Goal: Transaction & Acquisition: Purchase product/service

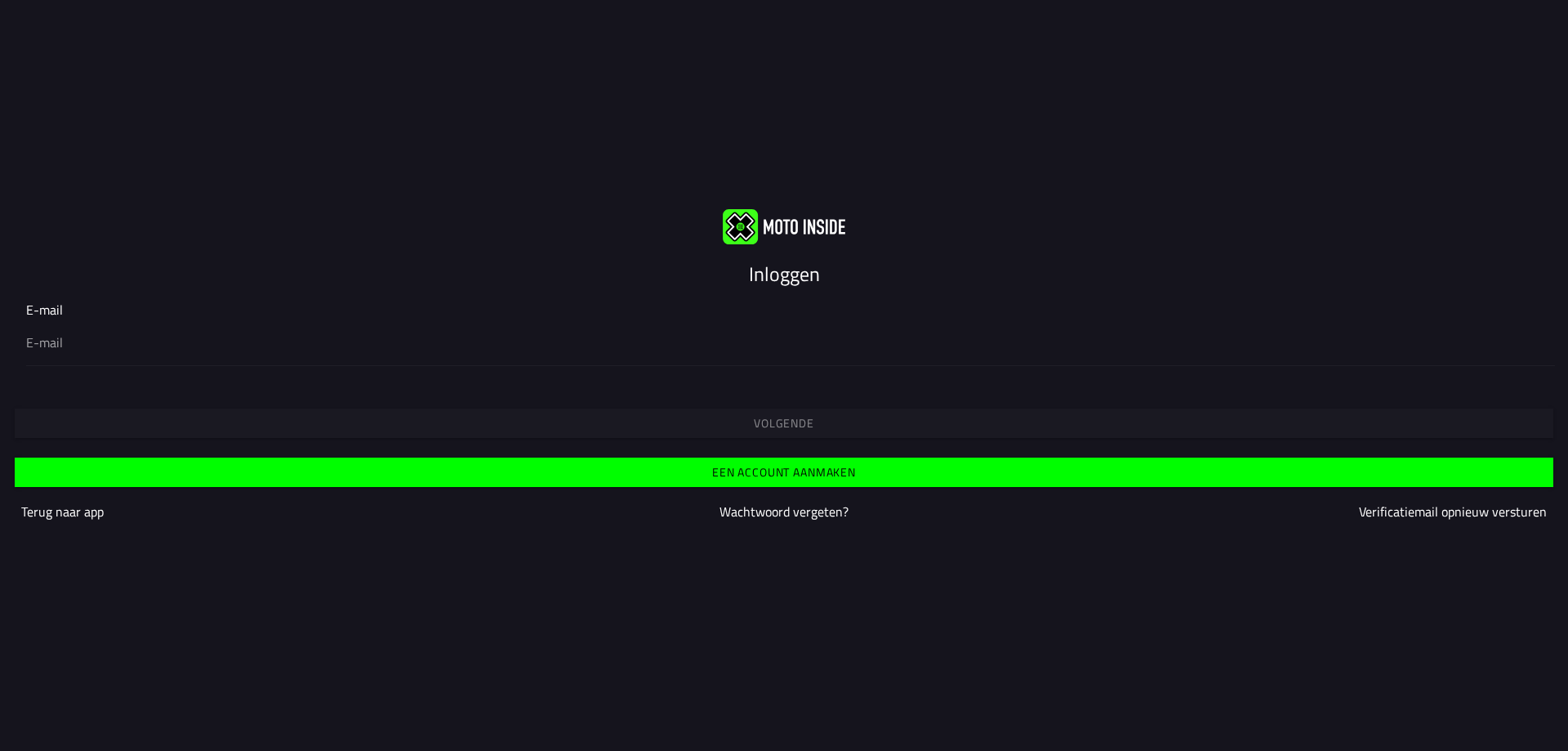
click at [0, 0] on slot "Inloggen" at bounding box center [0, 0] width 0 height 0
click at [48, 311] on ion-input "E-mail" at bounding box center [784, 333] width 1515 height 66
click at [775, 221] on img at bounding box center [784, 225] width 122 height 35
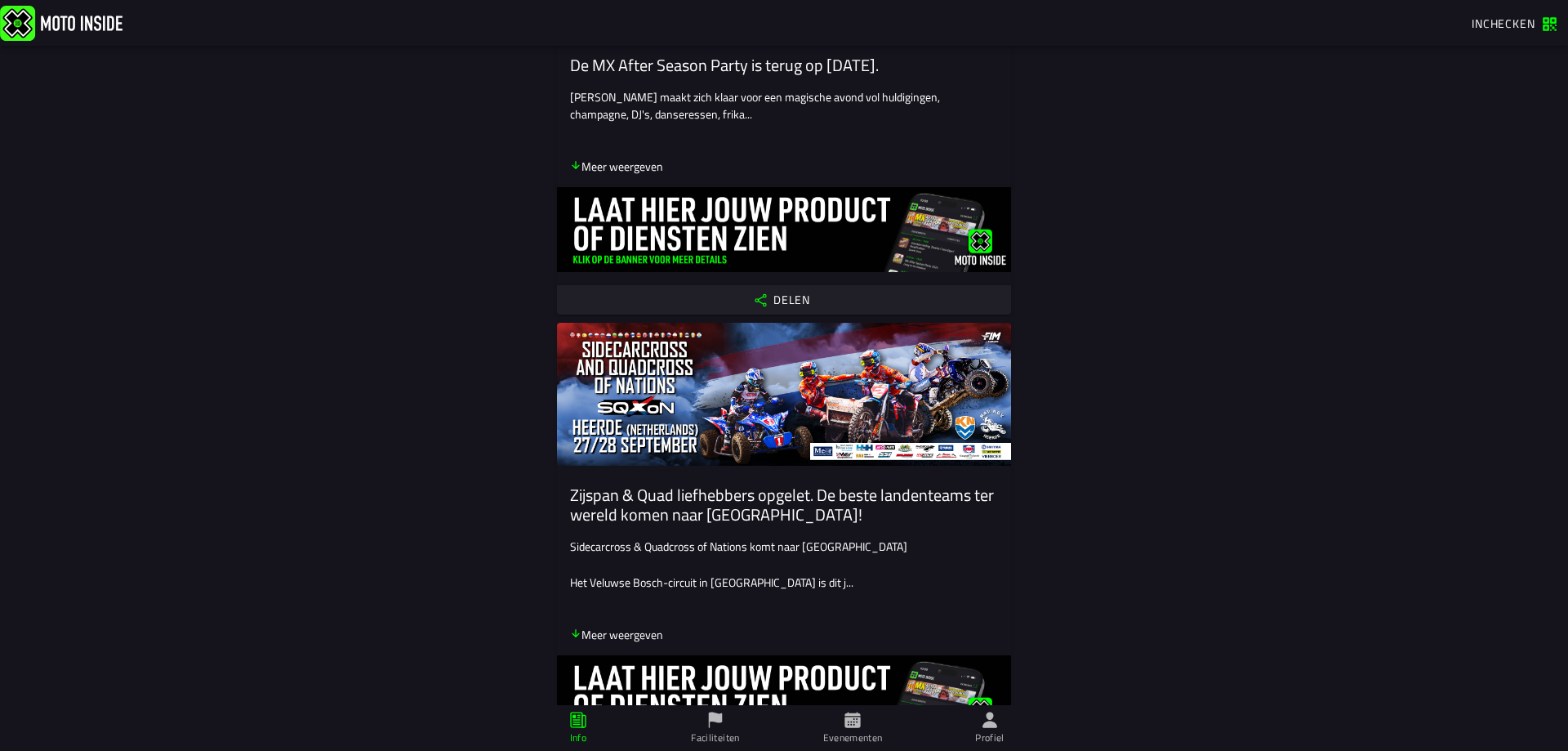
scroll to position [327, 0]
click at [724, 723] on icon at bounding box center [715, 720] width 18 height 18
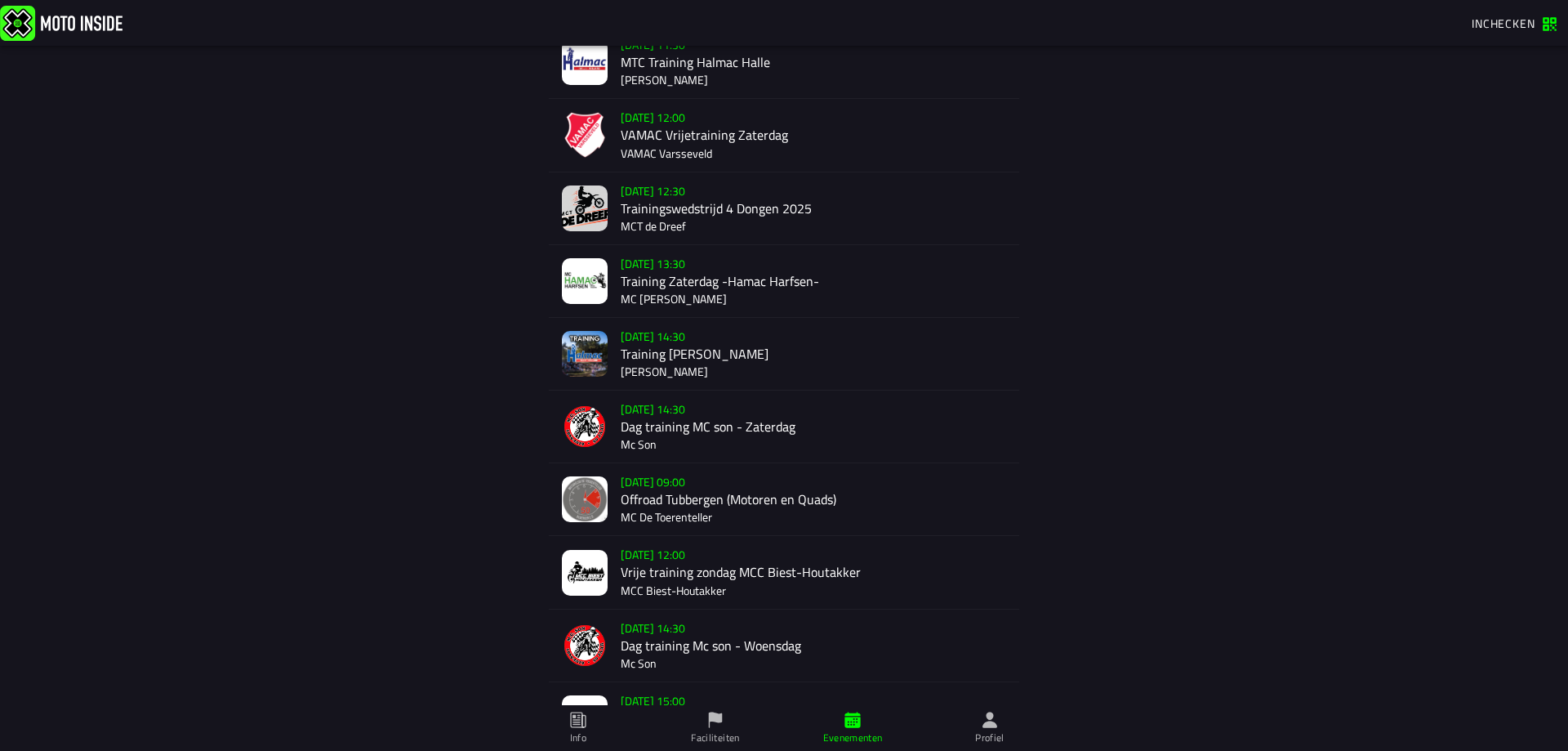
scroll to position [656, 0]
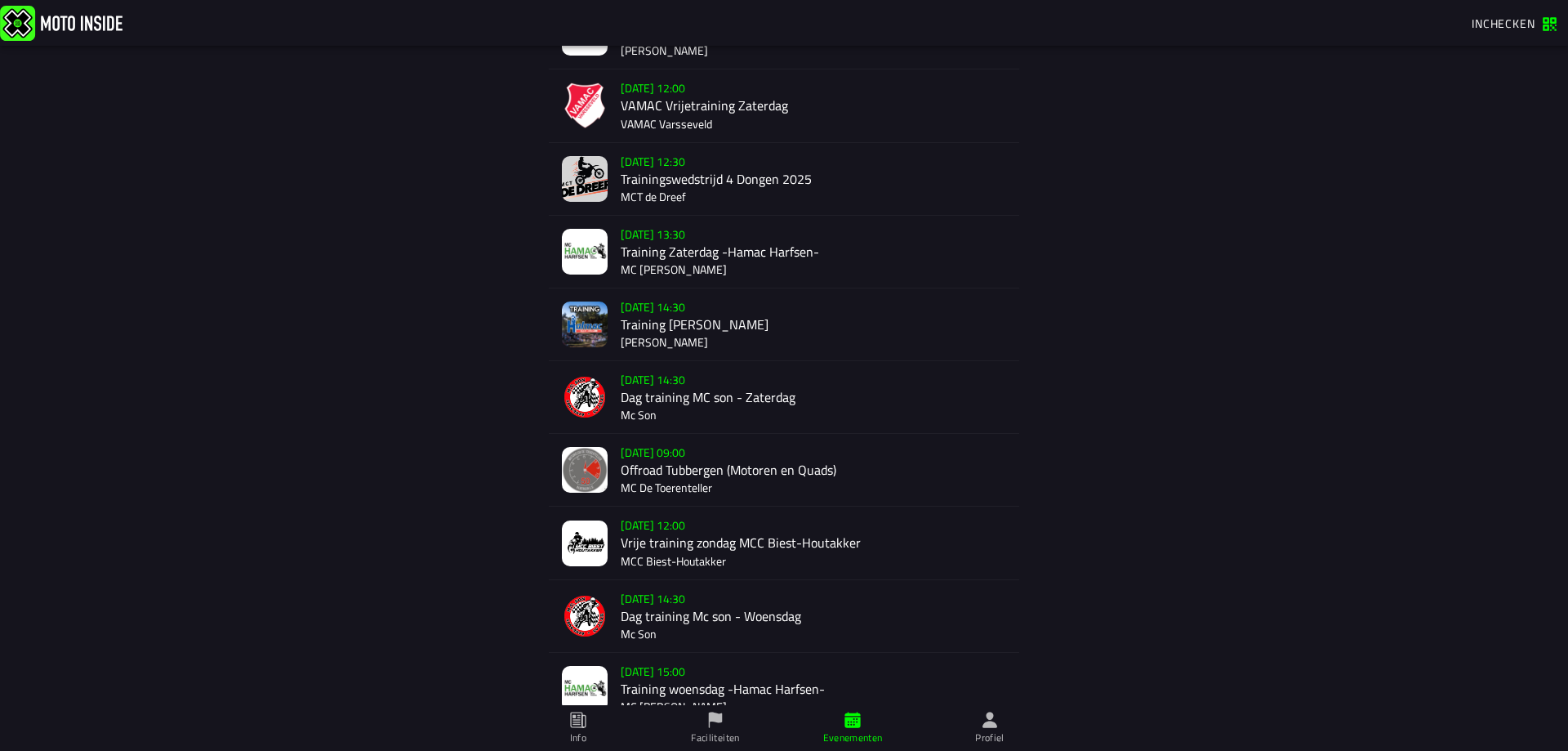
click at [668, 475] on div "Su 19 Oct - 09:00 Offroad Tubbergen (Motoren en Quads) MC De Toerenteller" at bounding box center [813, 469] width 385 height 71
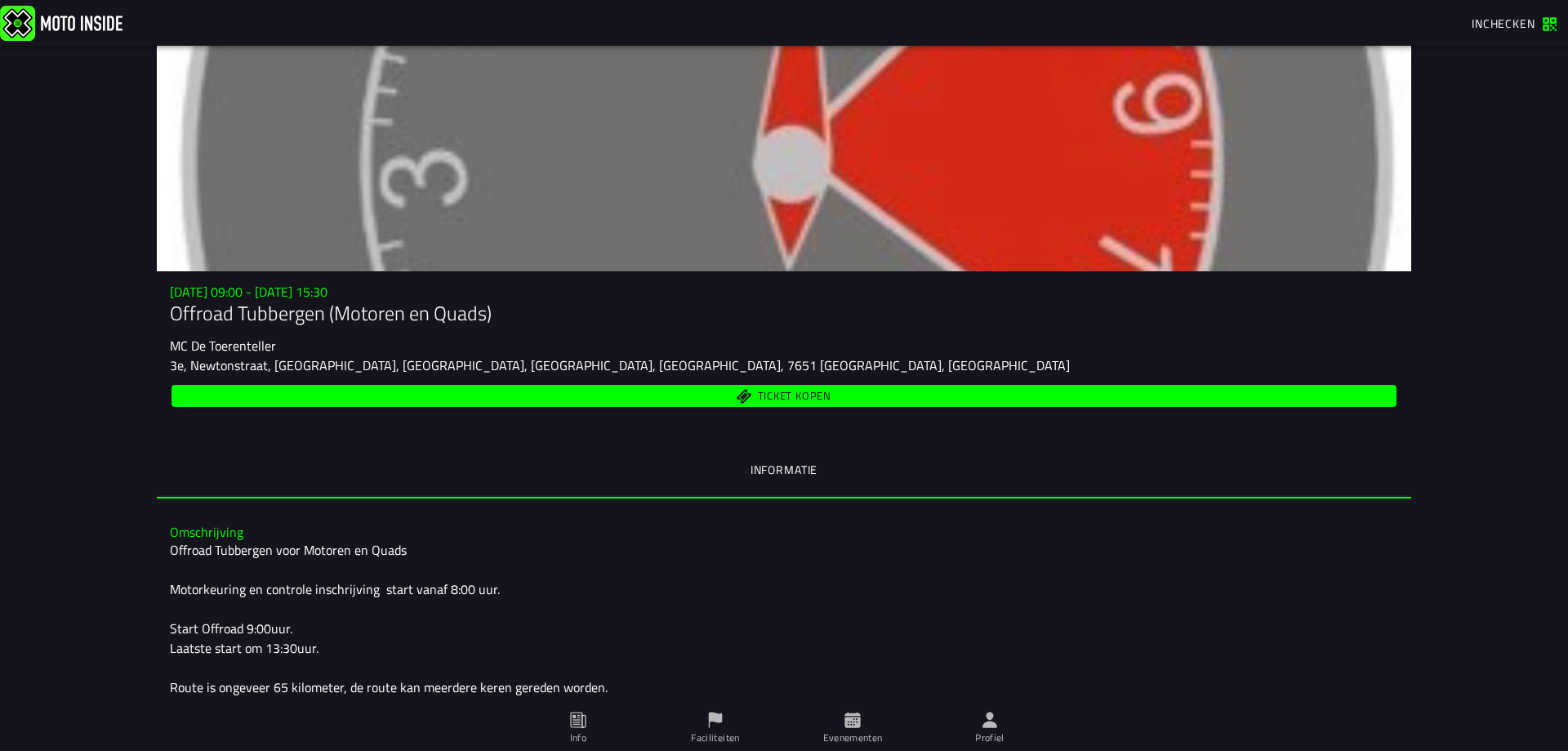
click at [784, 394] on span "Ticket kopen" at bounding box center [794, 395] width 73 height 11
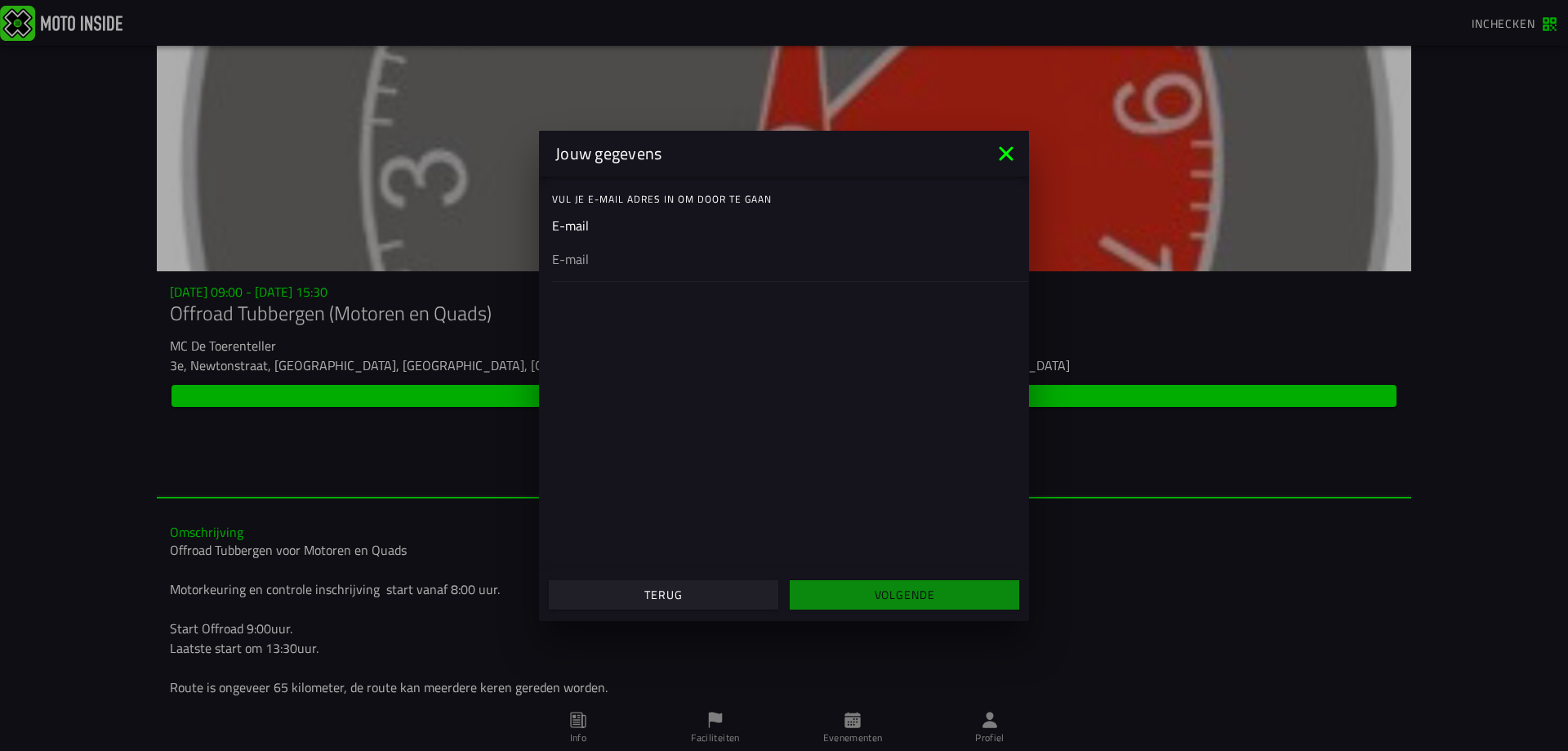
click at [584, 226] on ion-input "E-mail" at bounding box center [784, 248] width 464 height 66
click at [674, 197] on ion-label "Vul je E-mail adres in om door te gaan" at bounding box center [790, 200] width 477 height 15
click at [637, 228] on ion-input "E-mail" at bounding box center [784, 248] width 464 height 66
click at [661, 196] on ion-label "Vul je E-mail adres in om door te gaan" at bounding box center [790, 200] width 477 height 15
click at [576, 260] on input "email" at bounding box center [784, 258] width 464 height 20
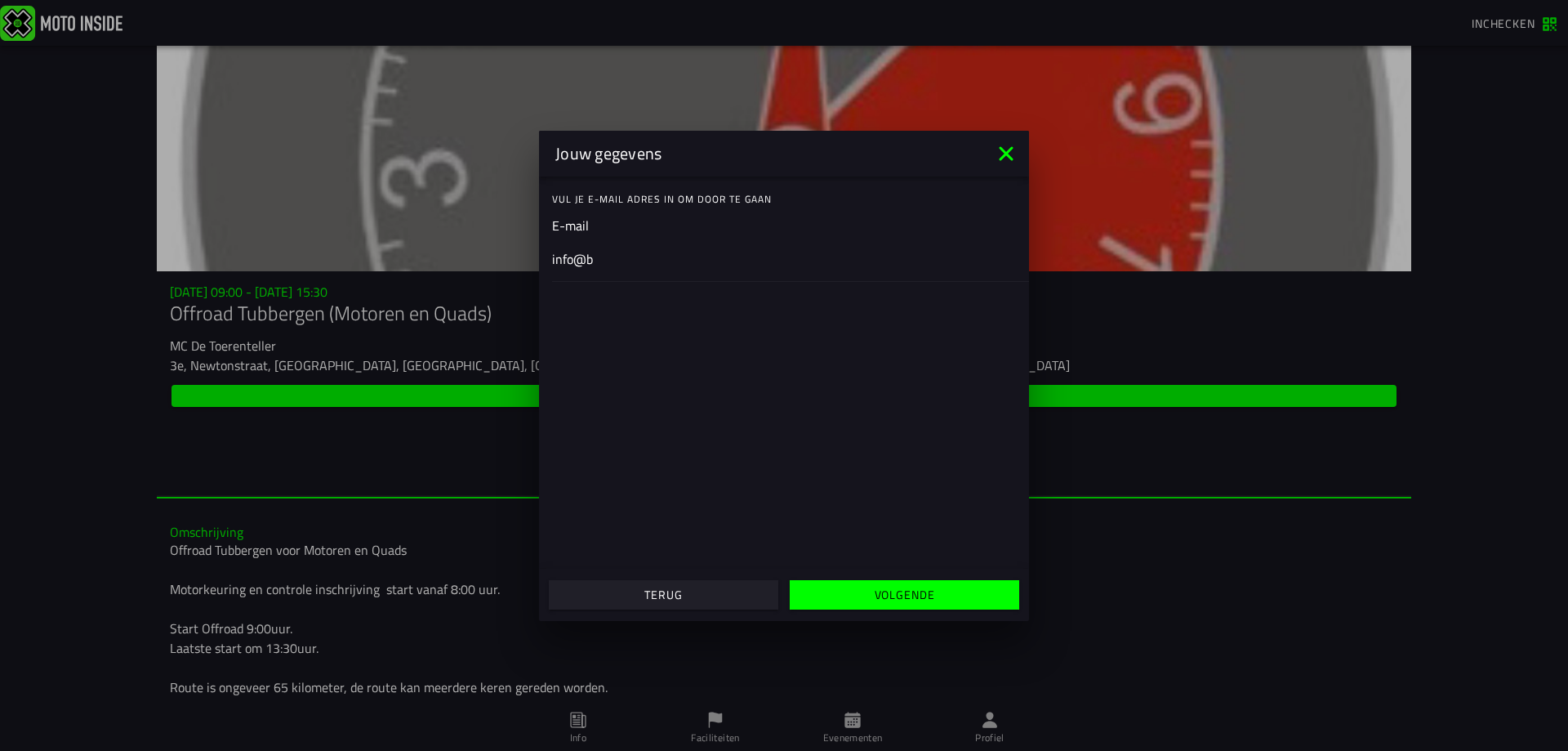
type input "info@bo"
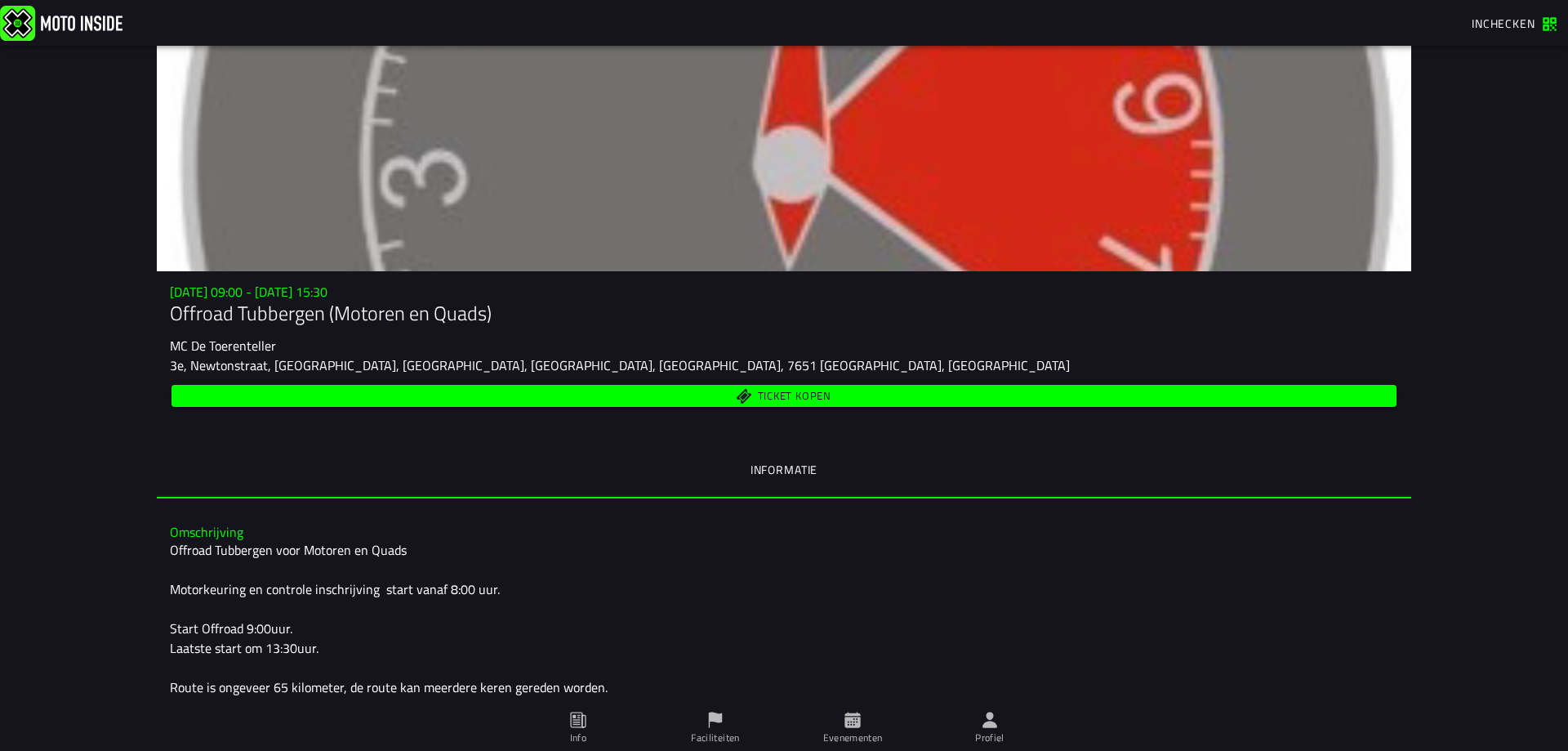
click at [784, 398] on span "Ticket kopen" at bounding box center [794, 395] width 73 height 11
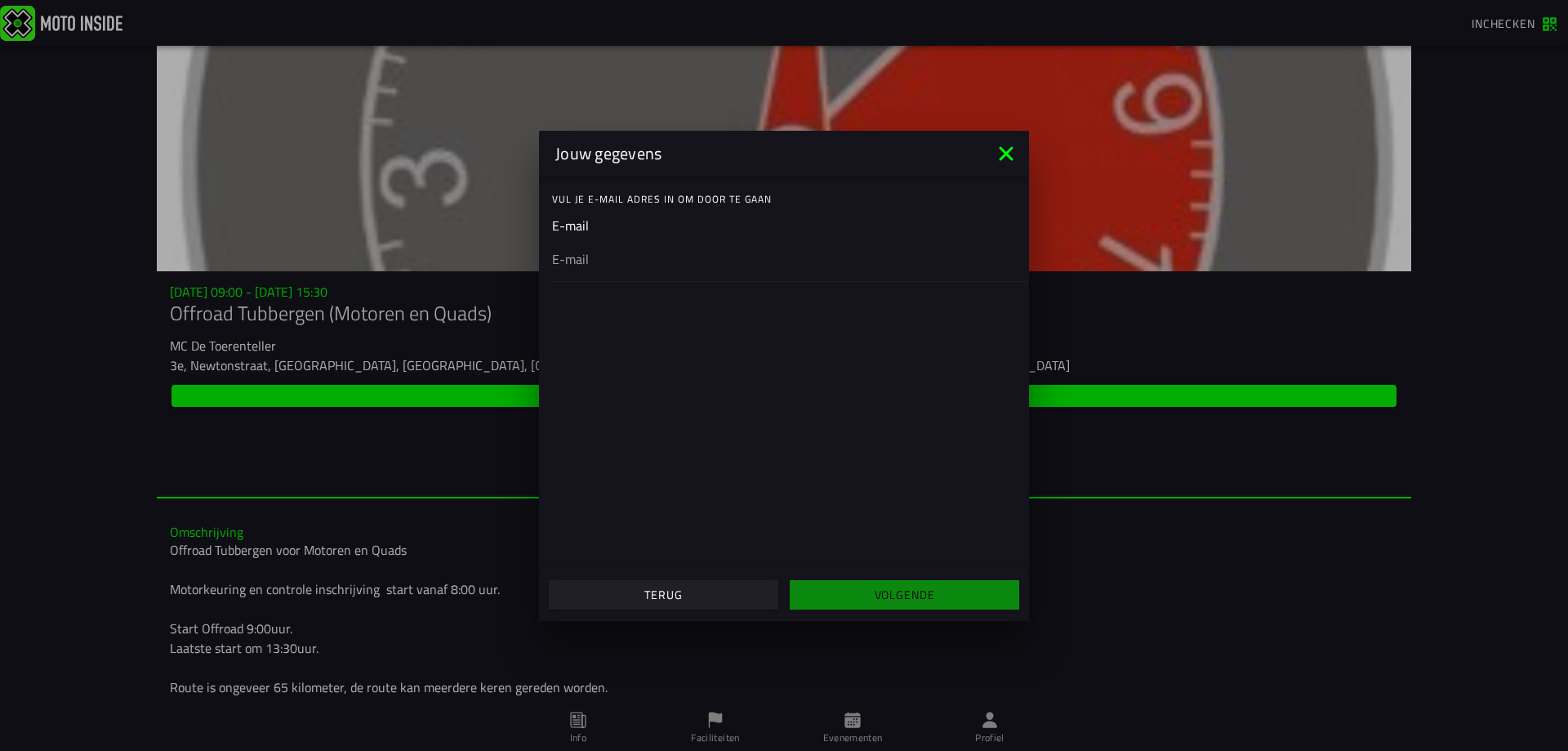
click at [571, 258] on input "email" at bounding box center [784, 258] width 464 height 20
type input "info@bolmanmotoren.nl"
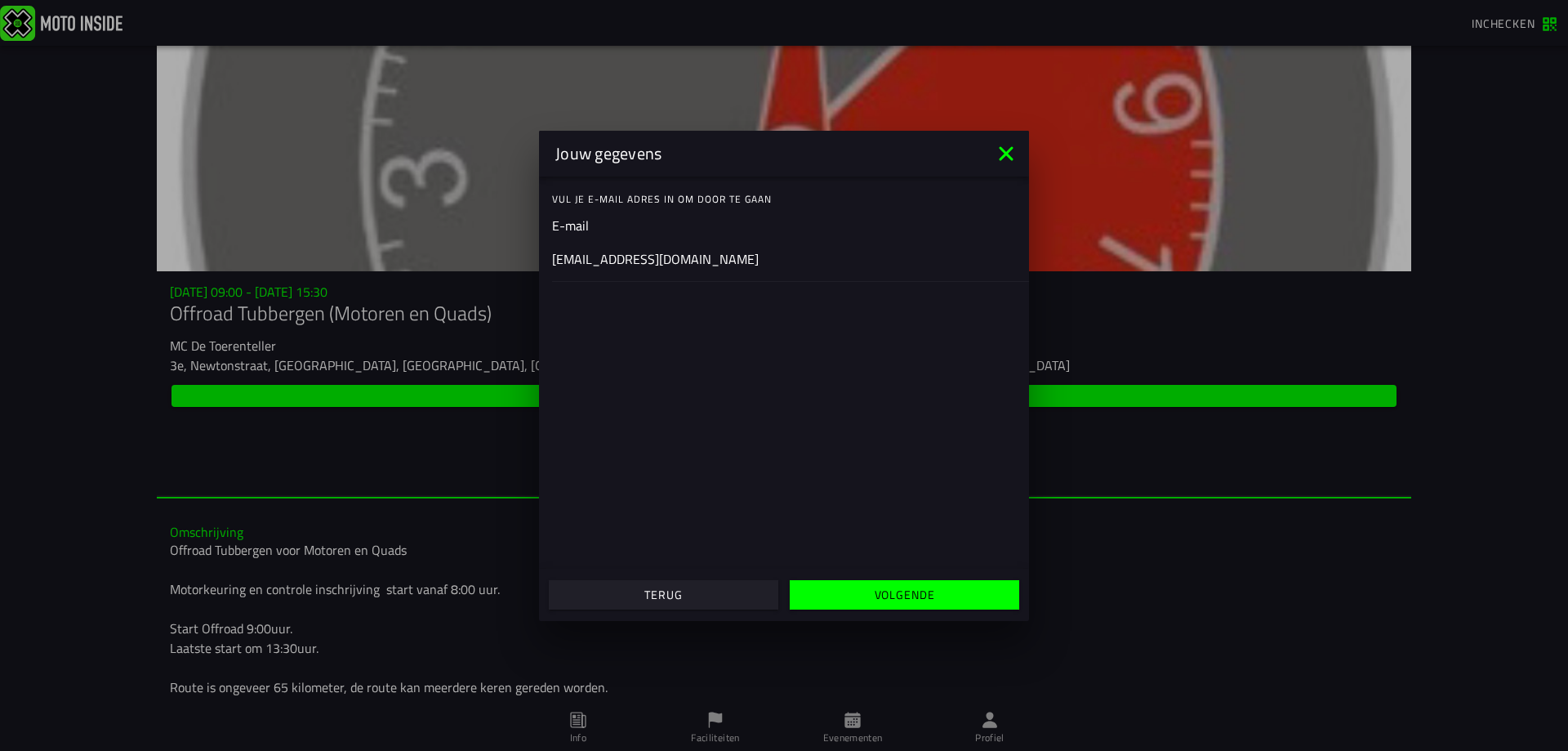
click at [0, 0] on slot "Volgende" at bounding box center [0, 0] width 0 height 0
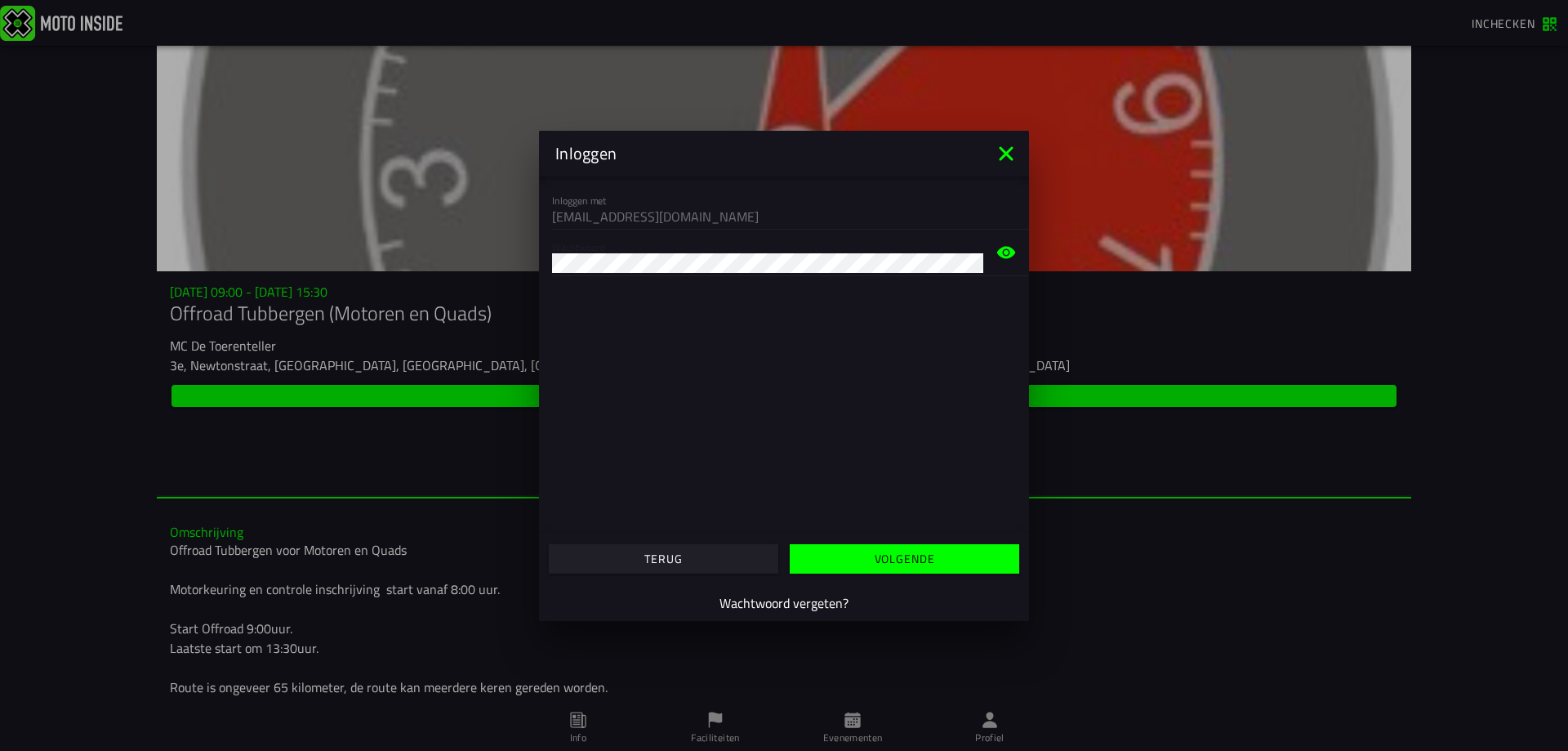
click at [907, 569] on button "Volgende" at bounding box center [904, 559] width 229 height 30
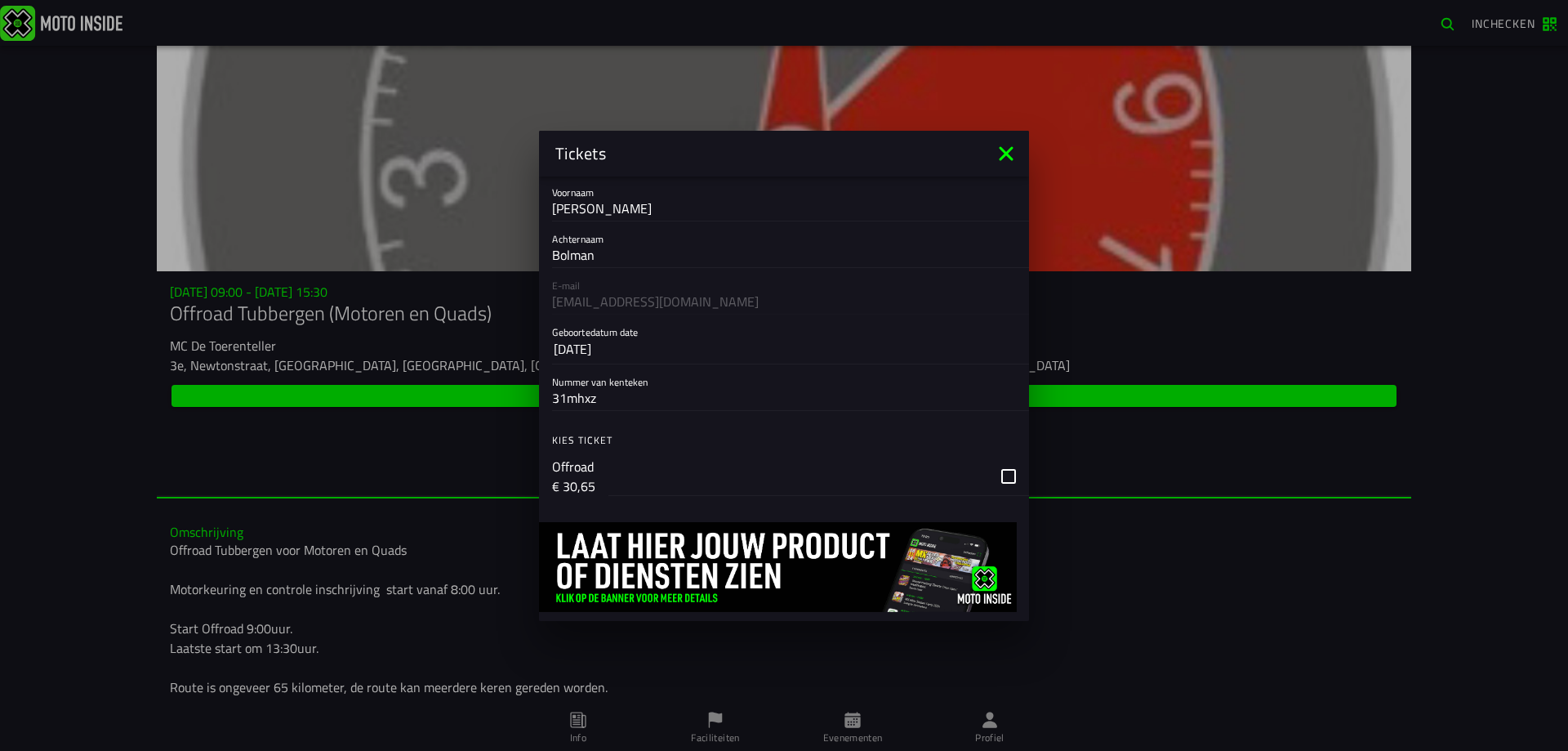
scroll to position [77, 0]
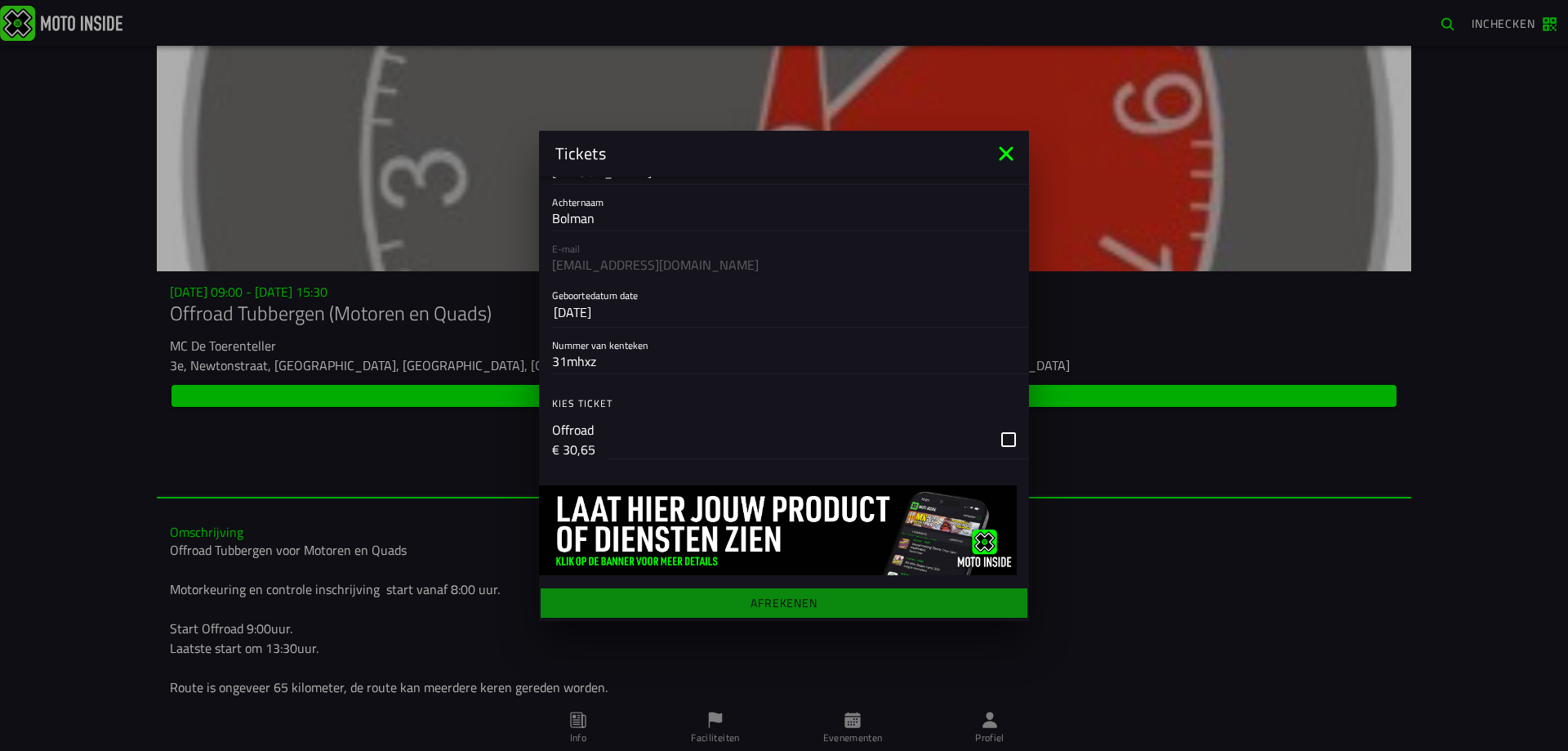
click at [998, 435] on div "button" at bounding box center [819, 440] width 421 height 39
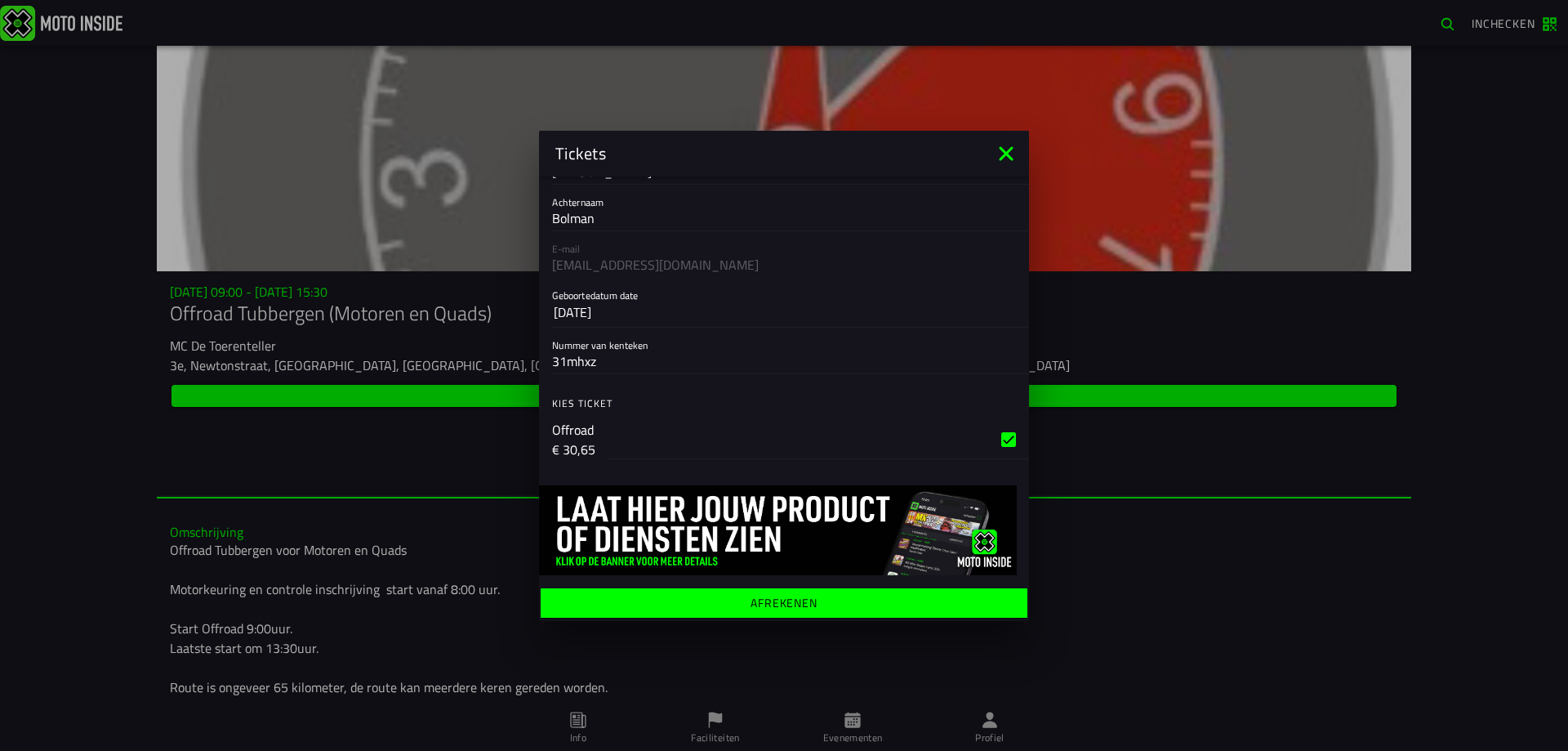
click at [766, 605] on ion-label "Afrekenen" at bounding box center [784, 602] width 67 height 12
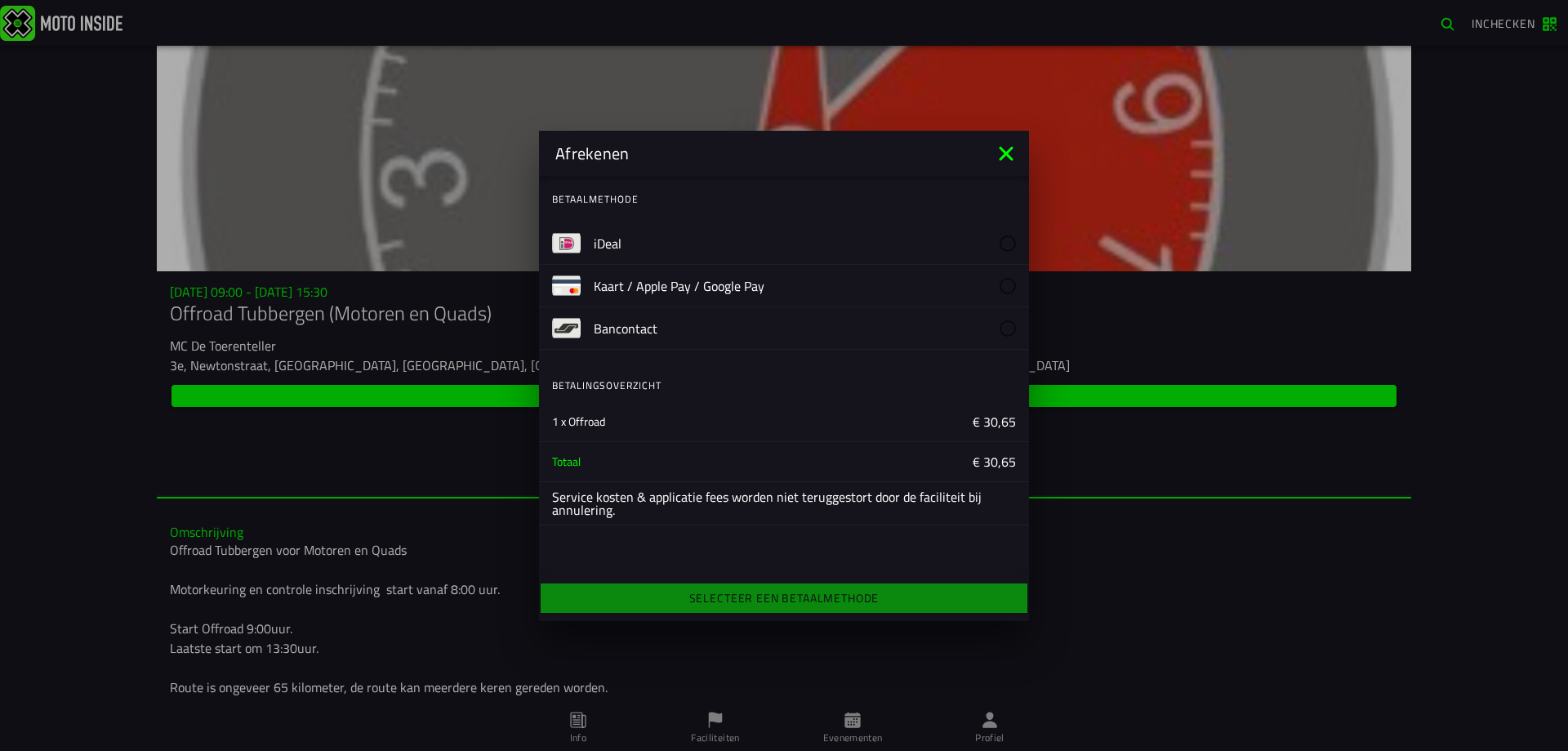
click at [563, 244] on img at bounding box center [566, 242] width 29 height 29
click at [812, 605] on div "Selecteer een betaalmethode" at bounding box center [784, 598] width 490 height 36
click at [0, 0] on slot "iDeal" at bounding box center [0, 0] width 0 height 0
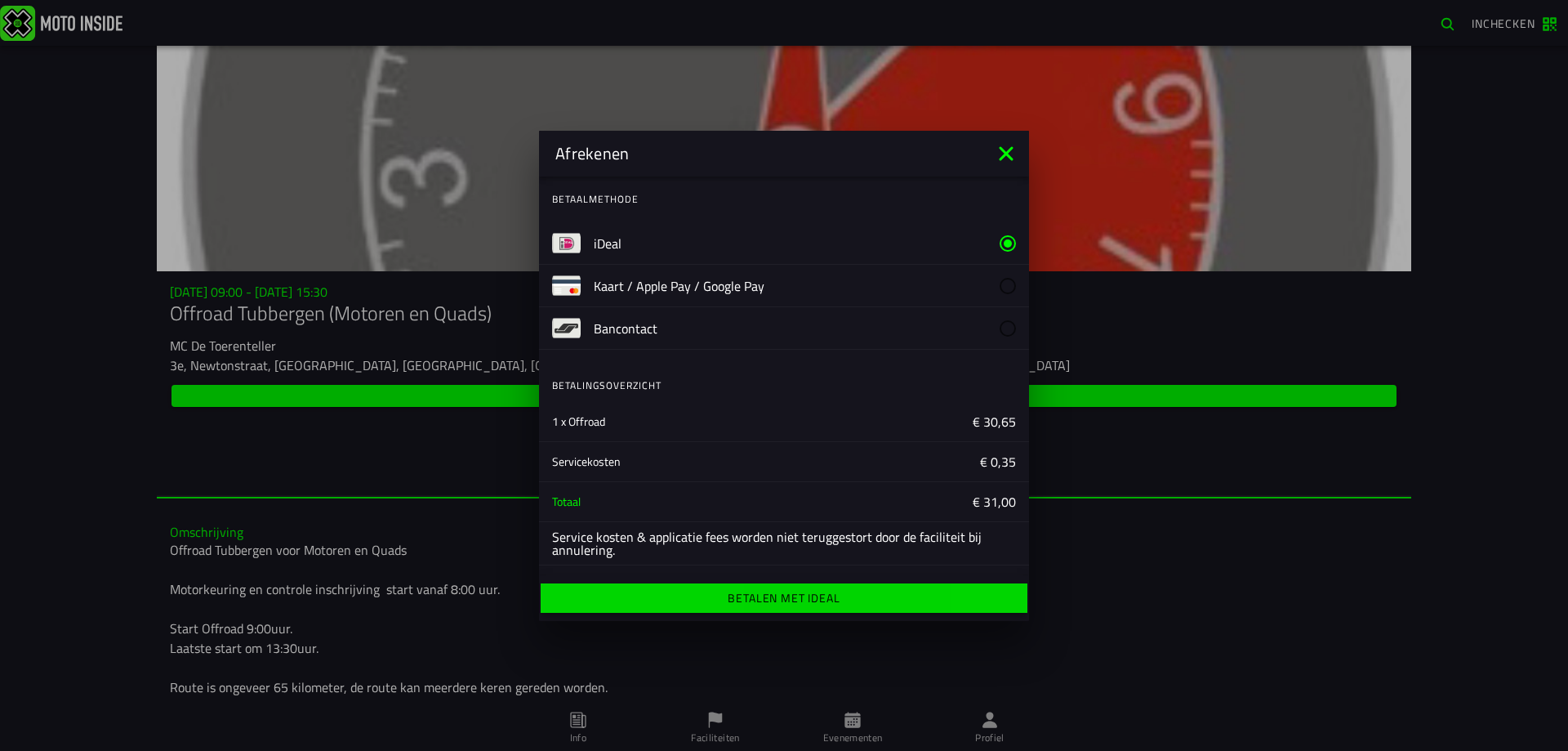
click at [781, 599] on ion-label "Betalen met iDeal" at bounding box center [784, 598] width 112 height 12
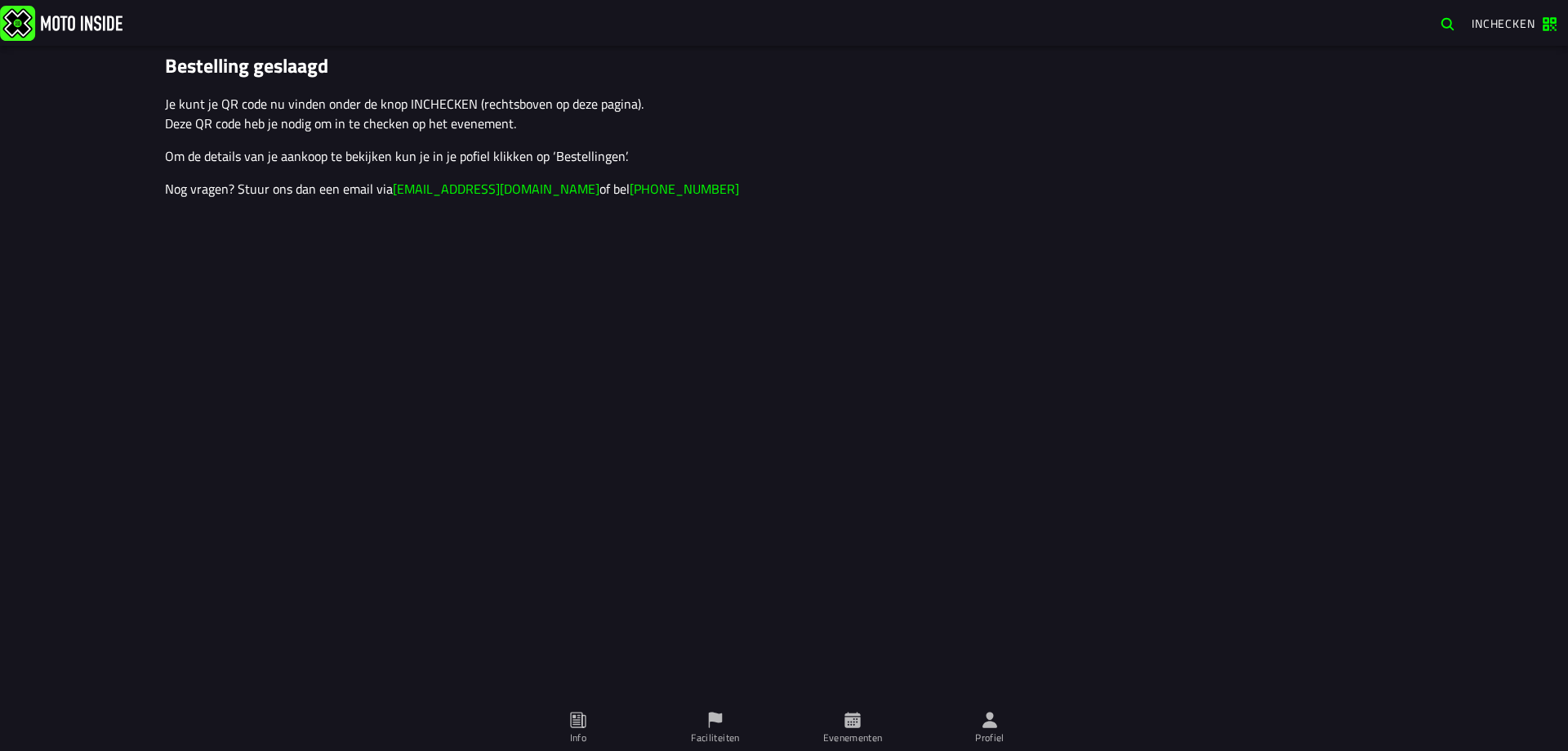
click at [1492, 25] on span "Inchecken" at bounding box center [1503, 23] width 64 height 17
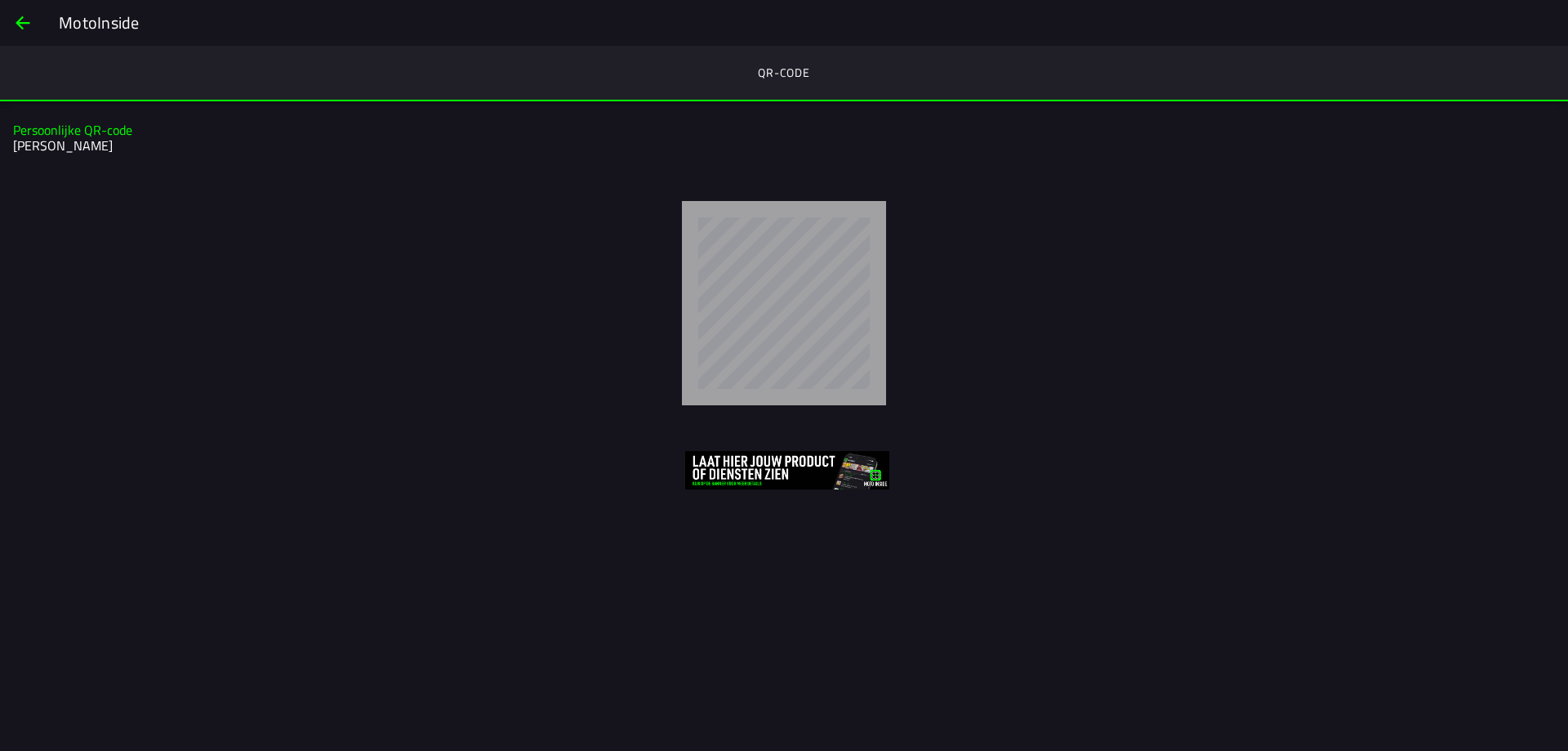
click at [27, 24] on span "back" at bounding box center [23, 23] width 20 height 39
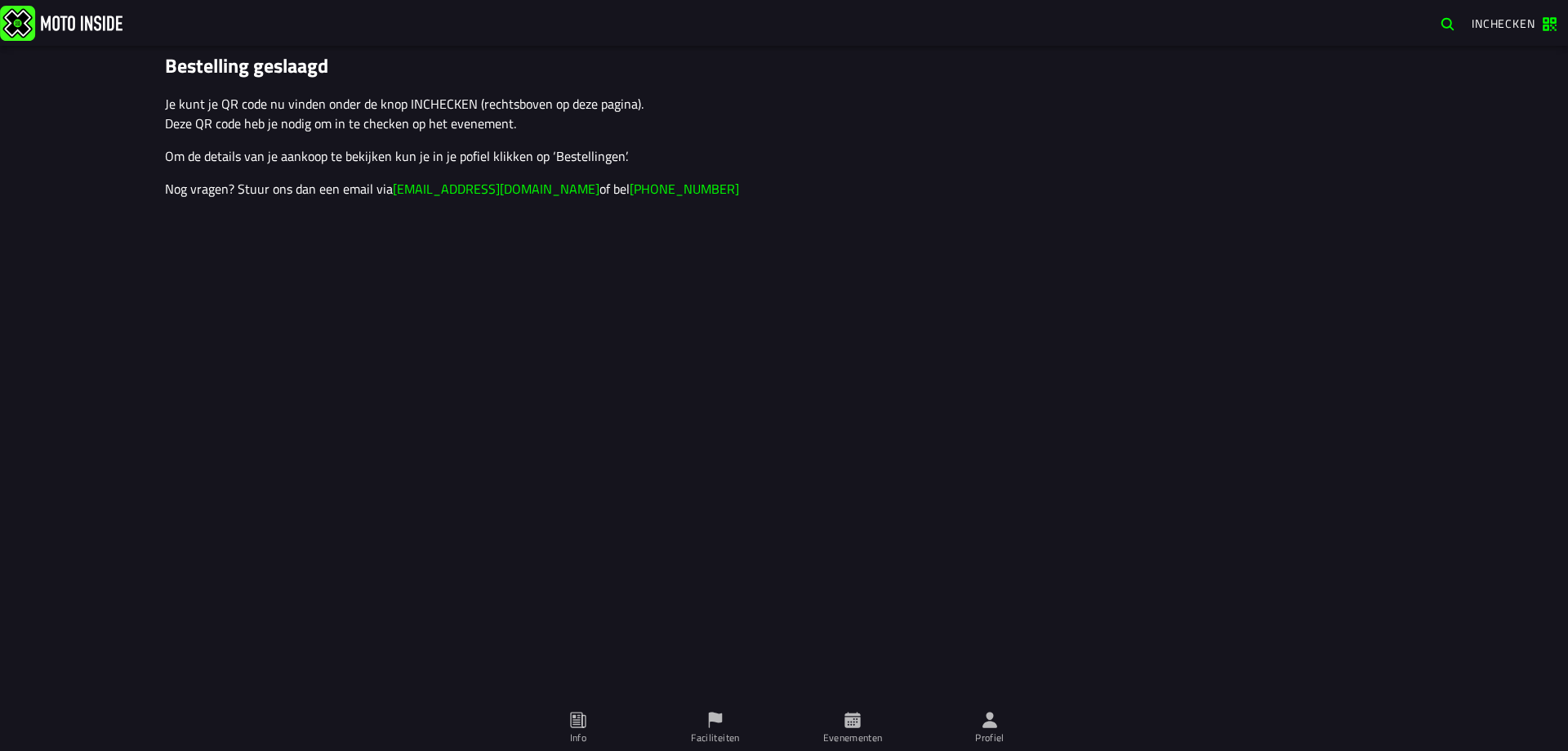
click at [990, 724] on icon at bounding box center [990, 719] width 15 height 16
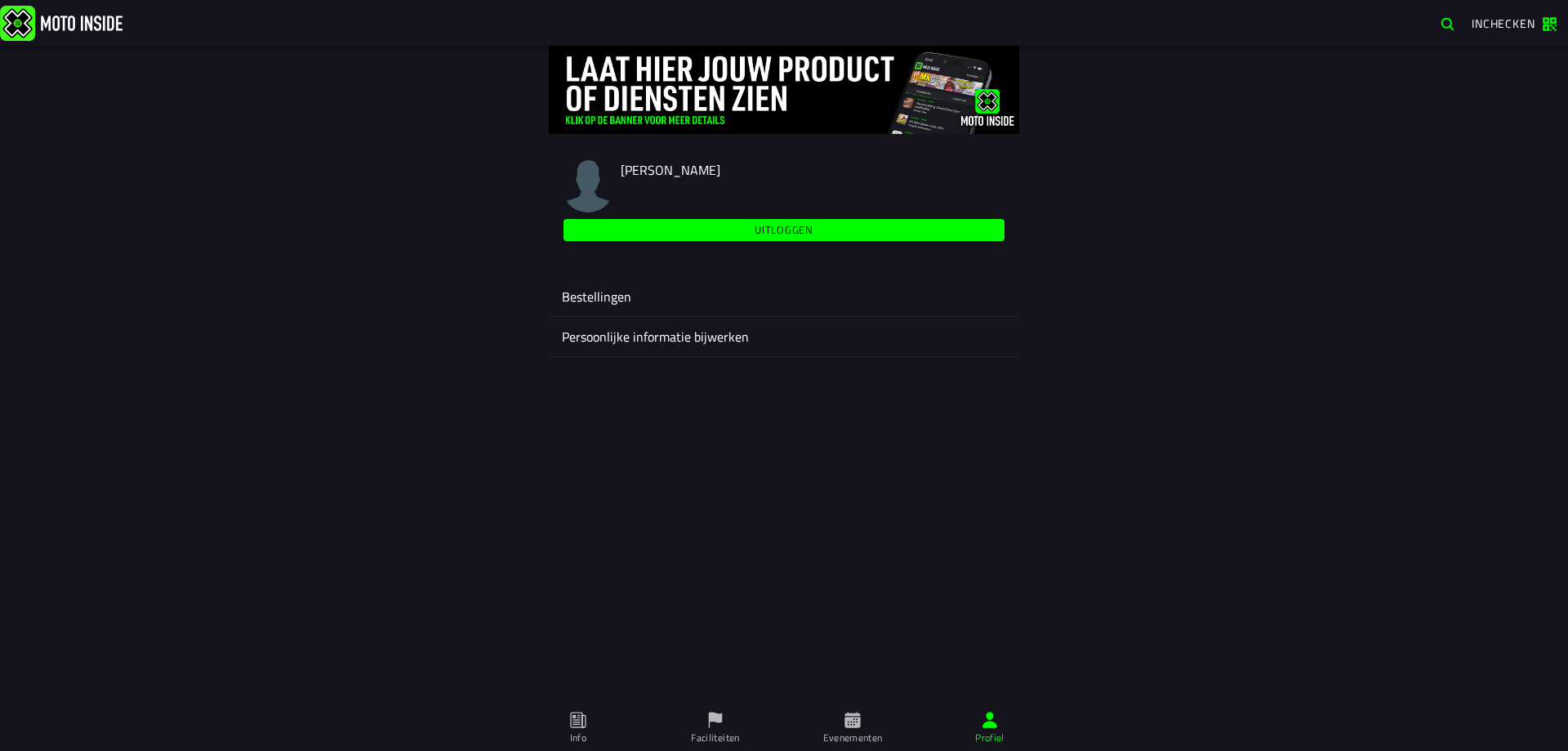
click at [0, 0] on slot "Uitloggen" at bounding box center [0, 0] width 0 height 0
